Goal: Find contact information: Find contact information

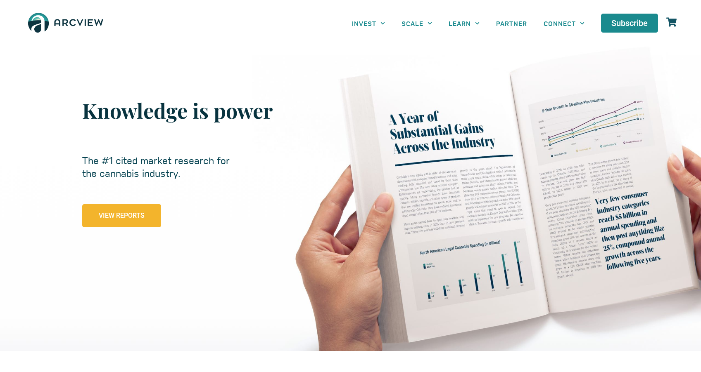
click at [121, 216] on span "View Reports" at bounding box center [122, 216] width 46 height 7
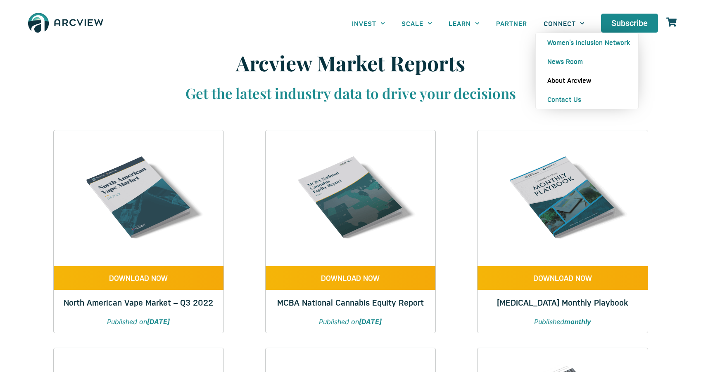
click at [567, 80] on link "About Arcview" at bounding box center [586, 80] width 102 height 19
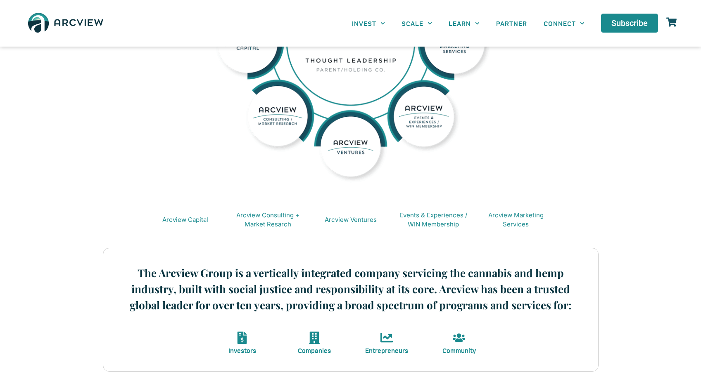
scroll to position [128, 0]
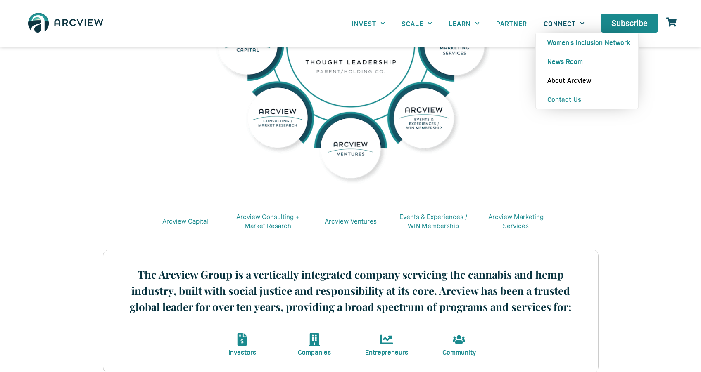
click at [580, 21] on icon "Menu" at bounding box center [582, 23] width 5 height 5
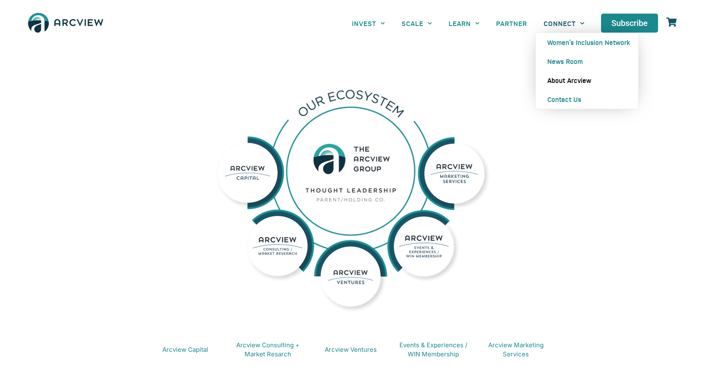
click at [582, 25] on icon "Menu" at bounding box center [582, 23] width 5 height 5
click at [574, 22] on link "CONNECT" at bounding box center [563, 23] width 57 height 19
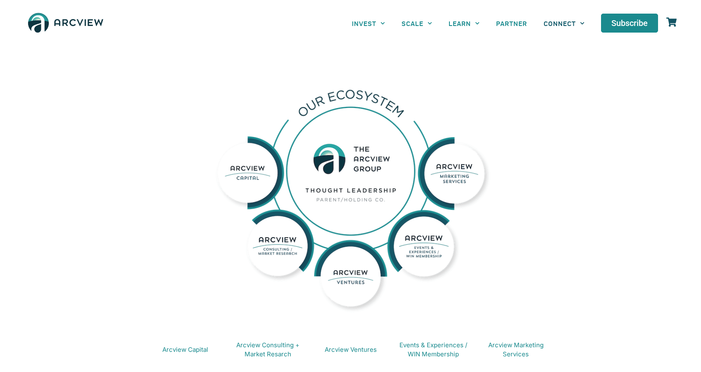
click at [580, 21] on icon "Menu" at bounding box center [582, 23] width 5 height 5
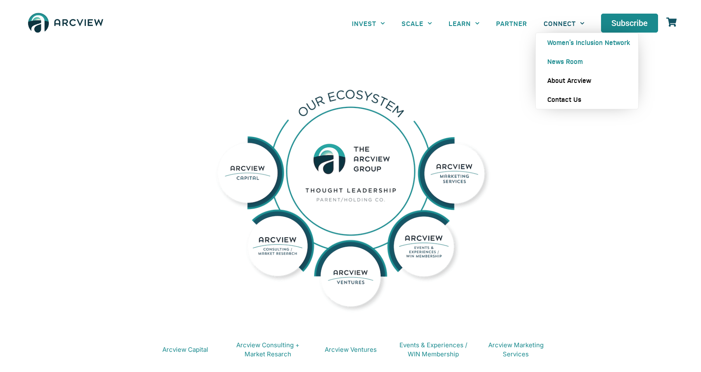
click at [563, 99] on link "Contact Us" at bounding box center [586, 99] width 102 height 19
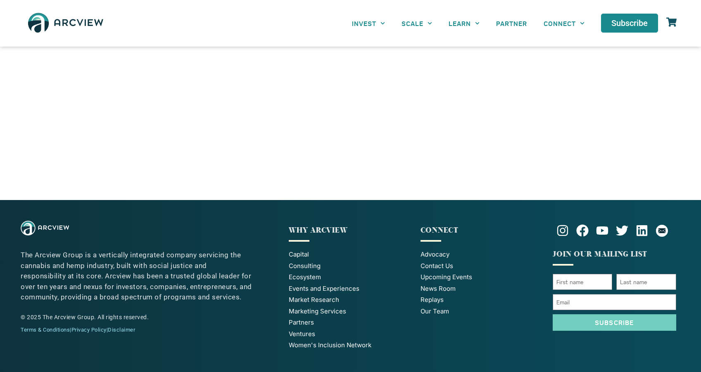
scroll to position [369, 0]
